Goal: Information Seeking & Learning: Learn about a topic

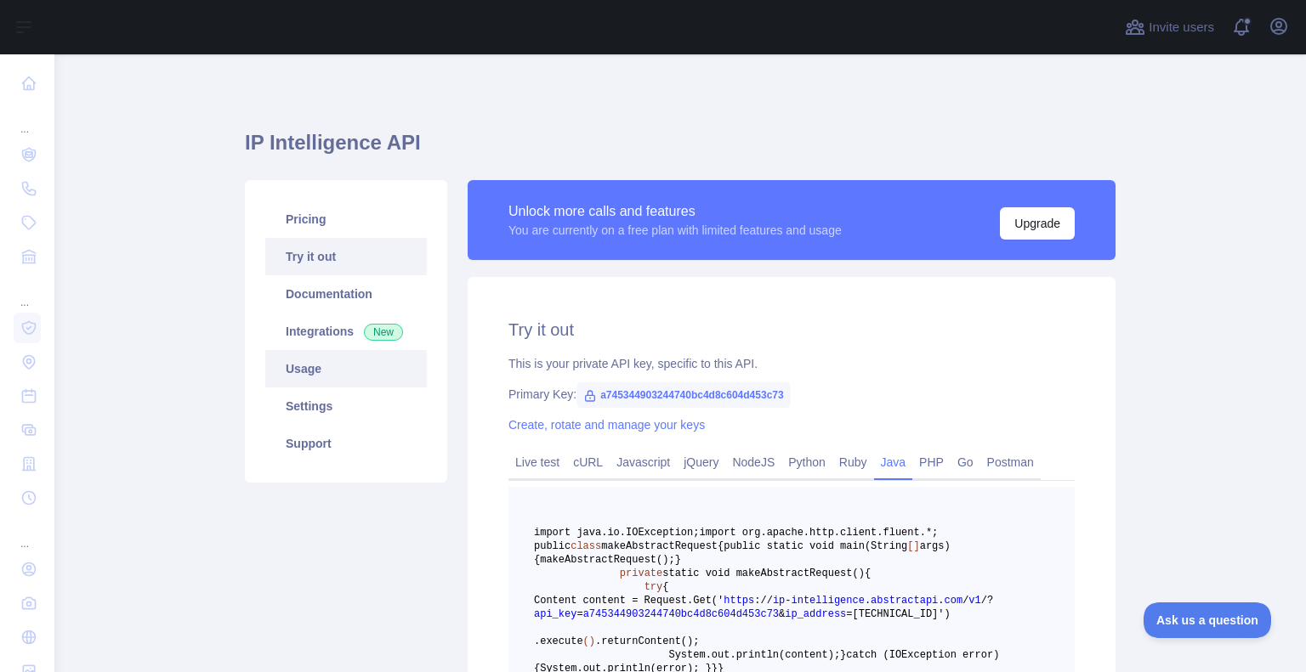
click at [348, 354] on link "Usage" at bounding box center [345, 368] width 161 height 37
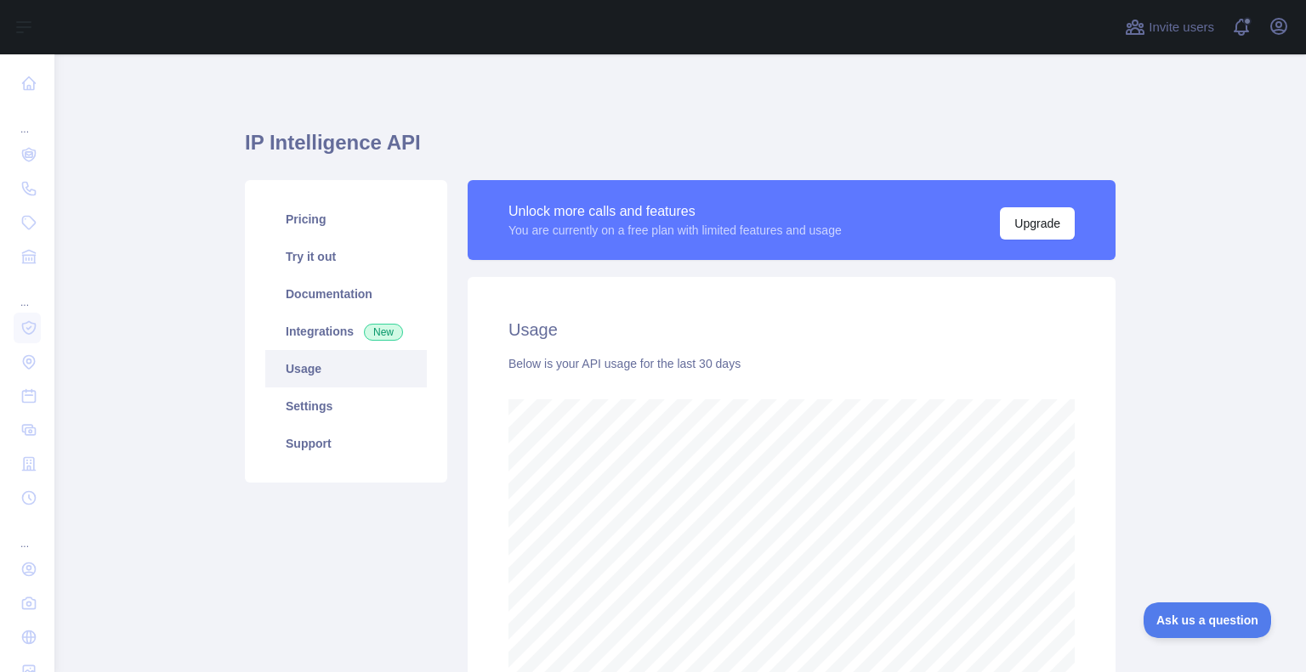
scroll to position [618, 1238]
click at [292, 428] on link "Support" at bounding box center [345, 443] width 161 height 37
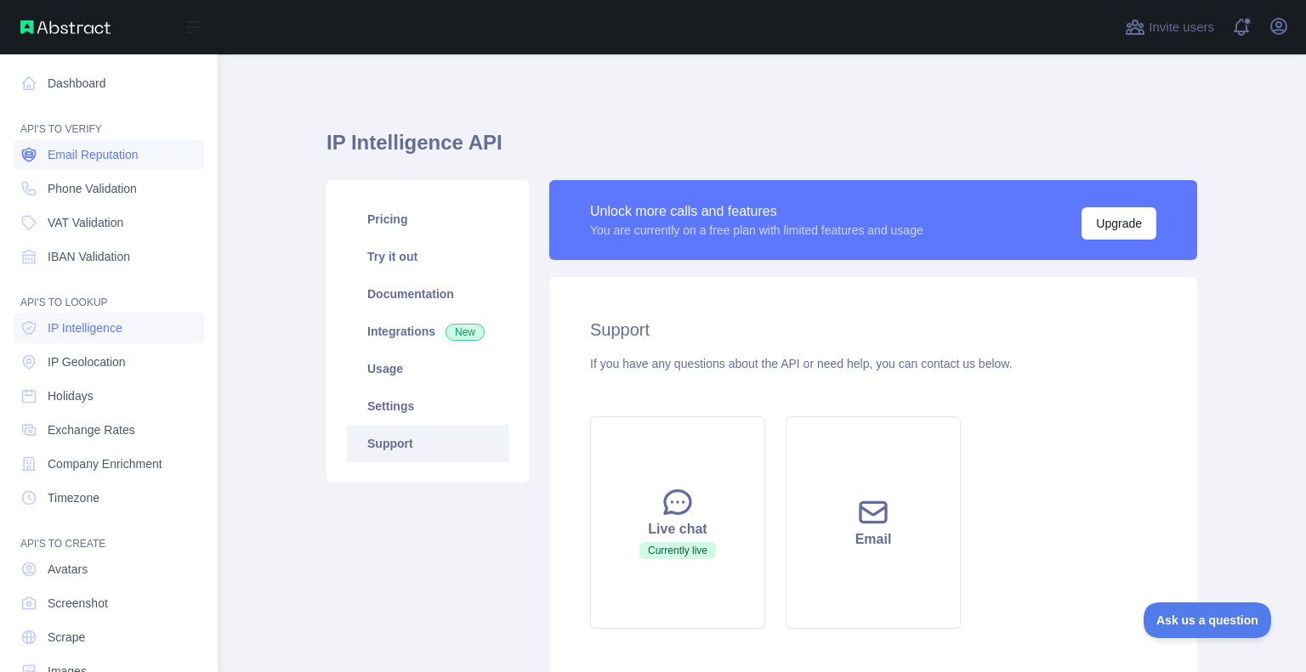
click at [77, 153] on span "Email Reputation" at bounding box center [93, 154] width 91 height 17
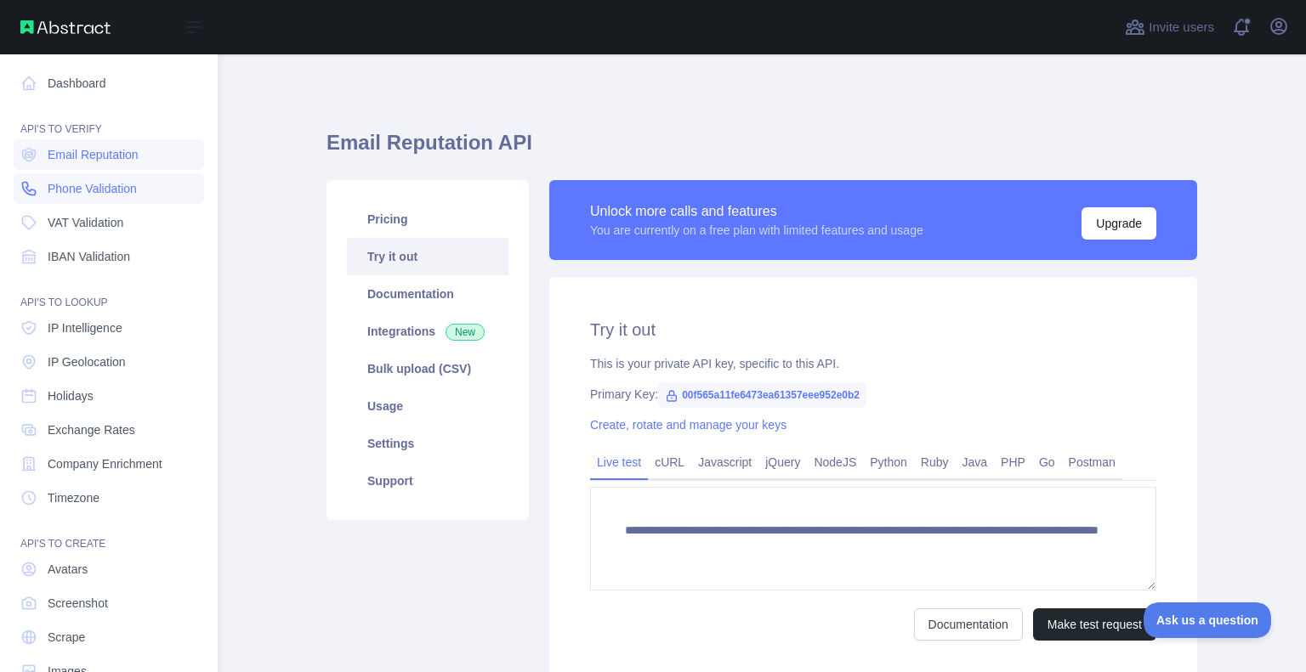
click at [107, 185] on span "Phone Validation" at bounding box center [92, 188] width 89 height 17
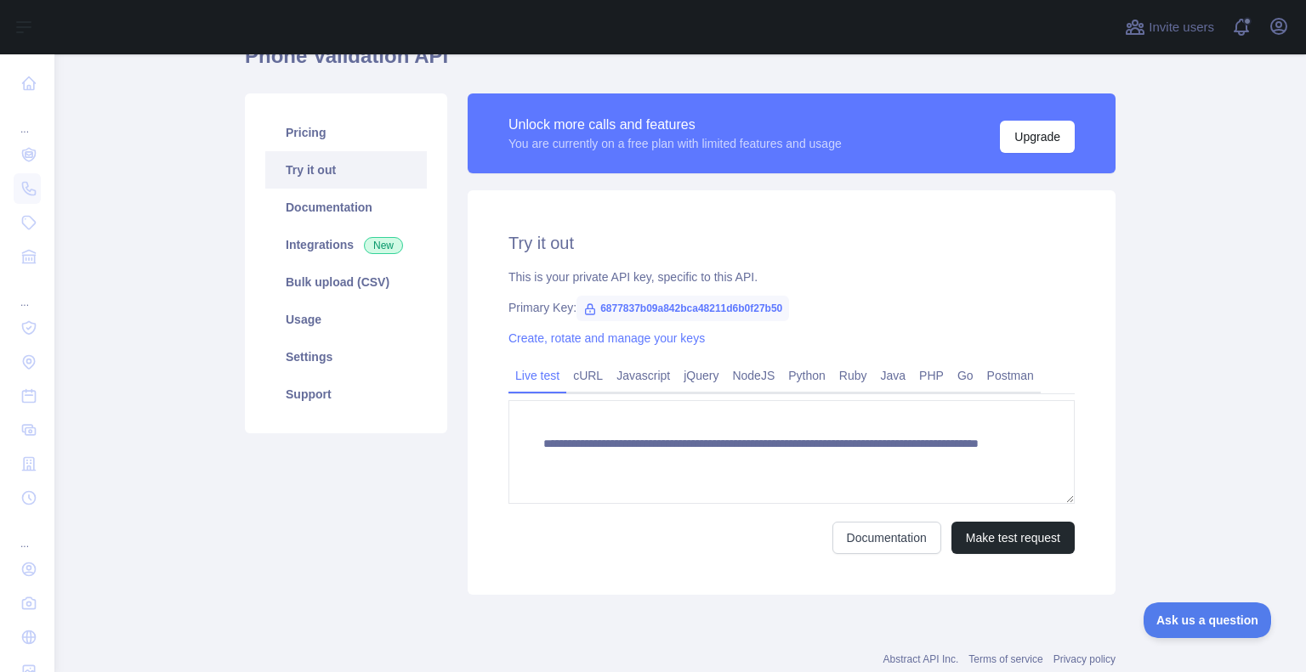
scroll to position [88, 0]
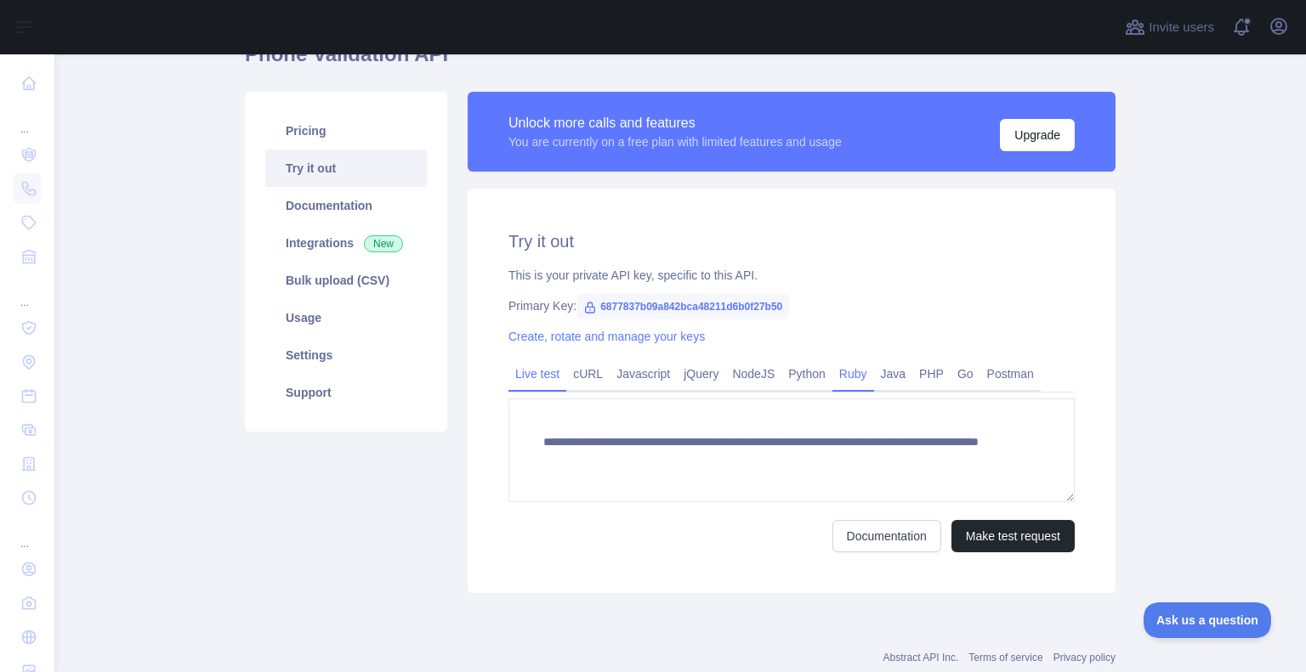
click at [847, 371] on link "Ruby" at bounding box center [853, 373] width 42 height 27
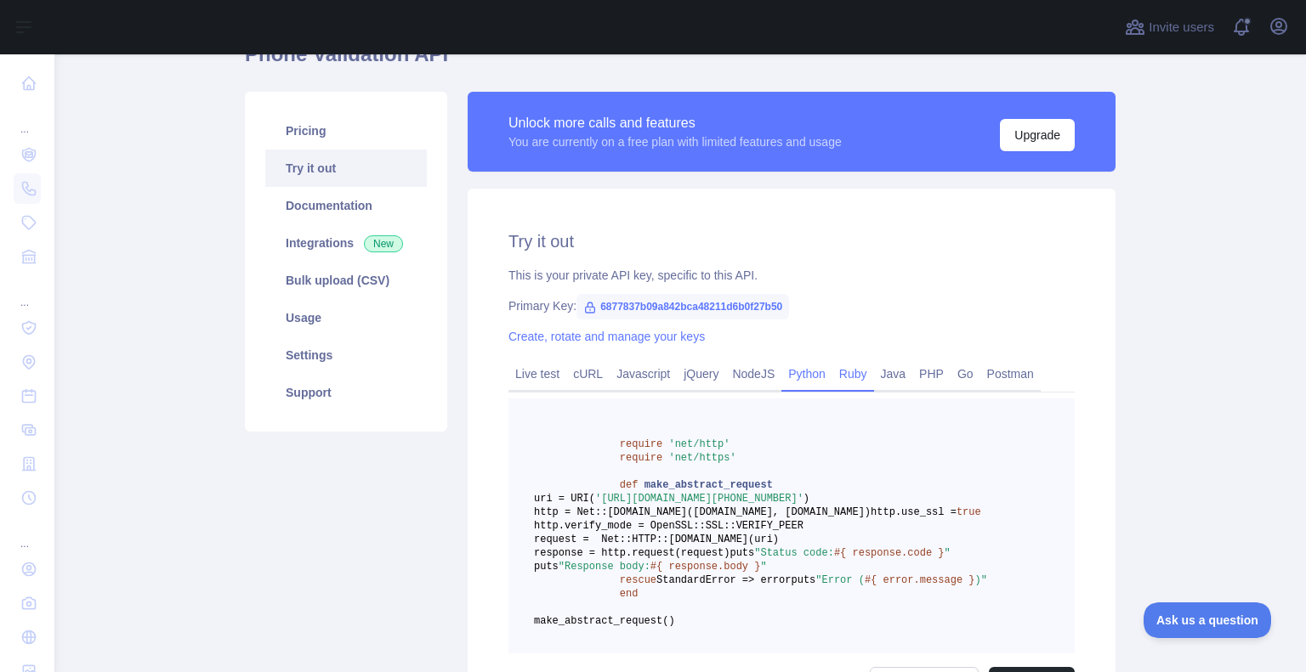
click at [794, 371] on link "Python" at bounding box center [806, 373] width 51 height 27
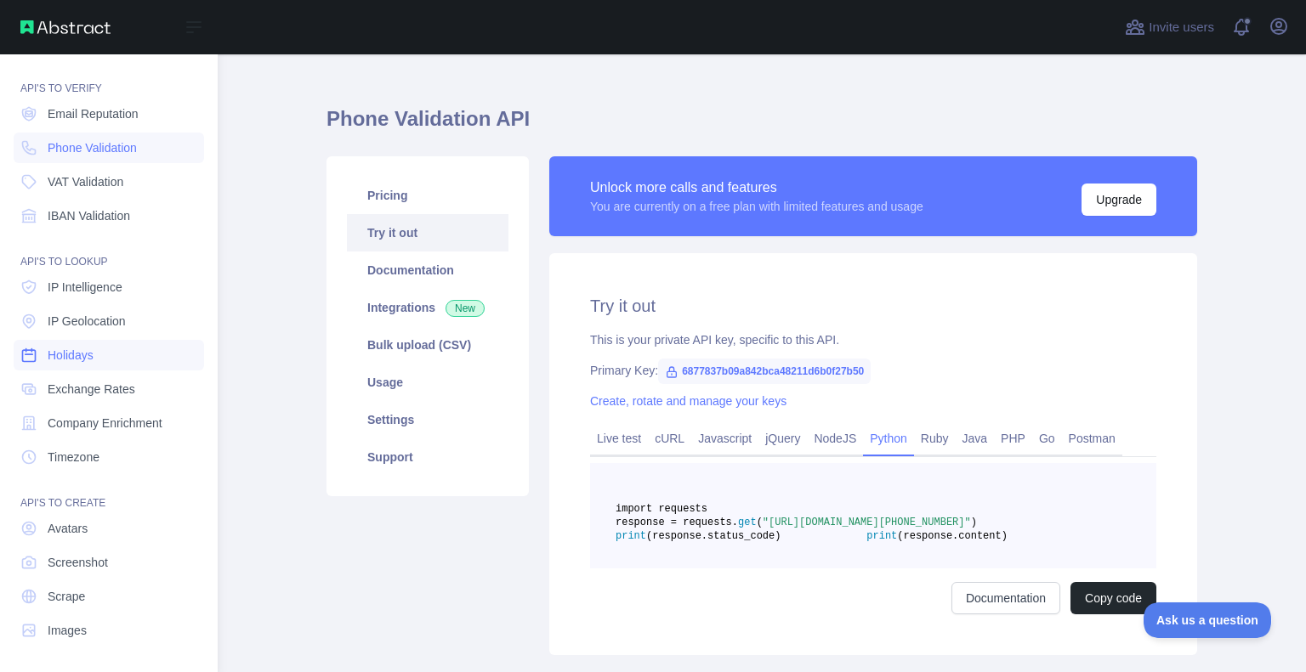
scroll to position [0, 0]
